Goal: Information Seeking & Learning: Learn about a topic

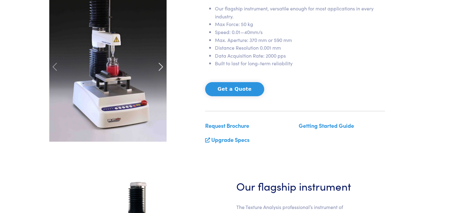
scroll to position [92, 0]
click at [161, 63] on span at bounding box center [161, 67] width 10 height 10
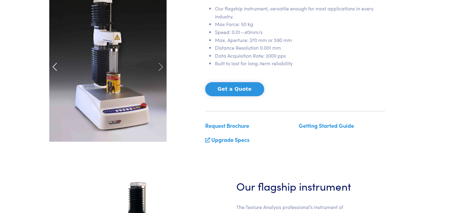
click at [56, 69] on span at bounding box center [55, 67] width 10 height 10
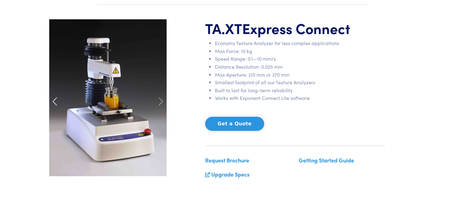
scroll to position [61, 0]
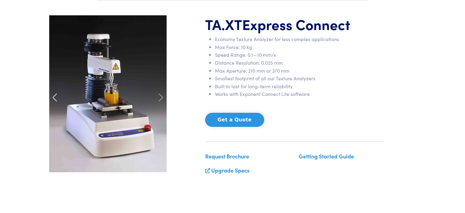
click at [56, 98] on span at bounding box center [55, 97] width 10 height 10
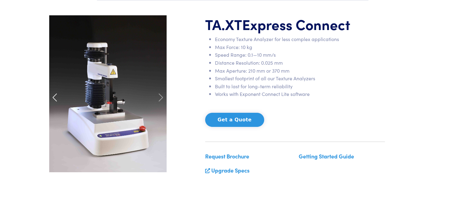
click at [56, 98] on span at bounding box center [55, 97] width 10 height 10
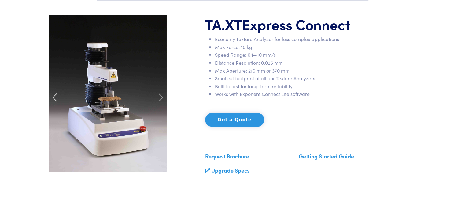
click at [56, 98] on span at bounding box center [55, 97] width 10 height 10
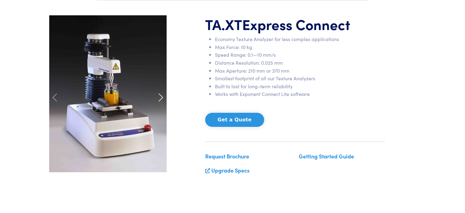
click at [160, 95] on span at bounding box center [161, 97] width 10 height 10
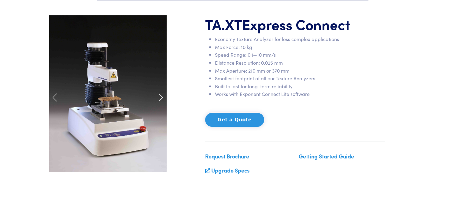
click at [160, 95] on span at bounding box center [161, 97] width 10 height 10
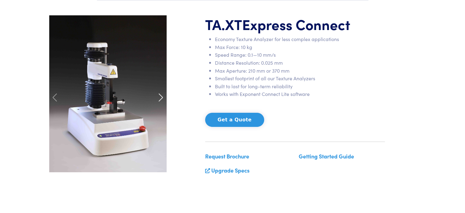
click at [160, 95] on span at bounding box center [161, 97] width 10 height 10
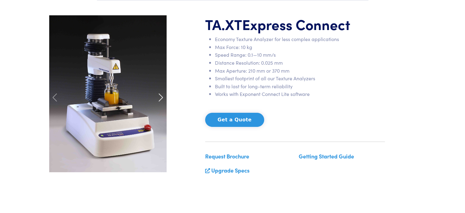
click at [161, 95] on span at bounding box center [161, 97] width 10 height 10
